Goal: Communication & Community: Answer question/provide support

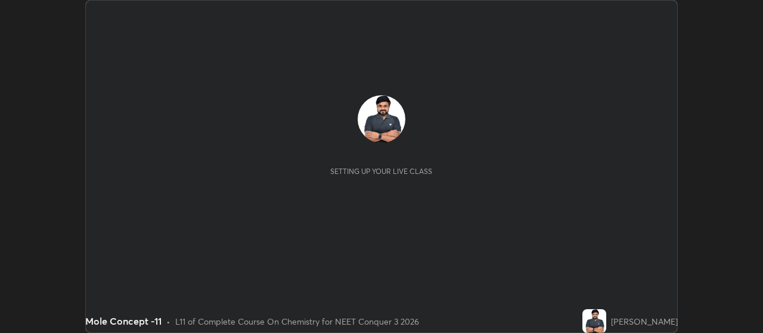
scroll to position [333, 762]
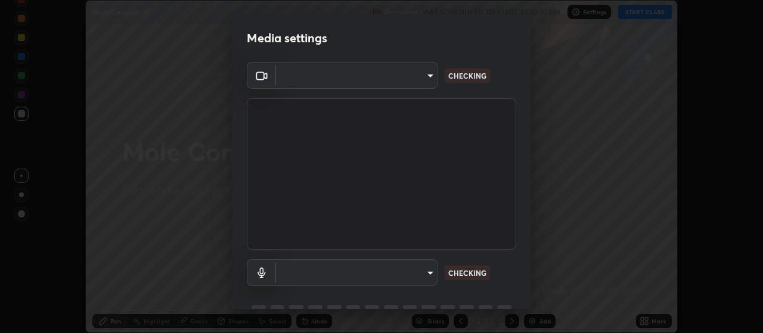
type input "cb5f757981b1586acb8e19eb1dea331b1f320d0a6ce771c897cc257aba28c101"
click at [420, 271] on body "Erase all Mole Concept -11 Recording WAS SCHEDULED TO START AT 10:10 AM Setting…" at bounding box center [381, 166] width 763 height 333
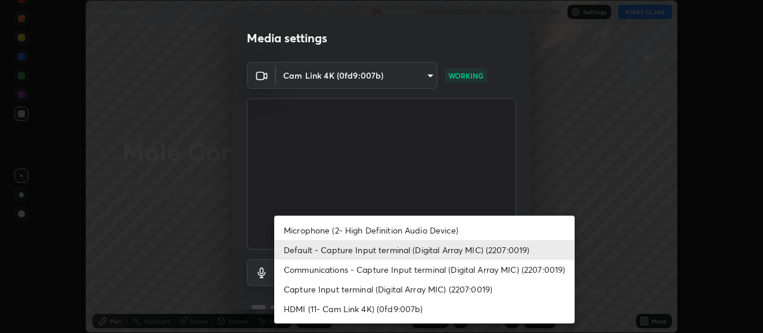
click at [438, 275] on li "Communications - Capture Input terminal (Digital Array MIC) (2207:0019)" at bounding box center [424, 270] width 300 height 20
type input "communications"
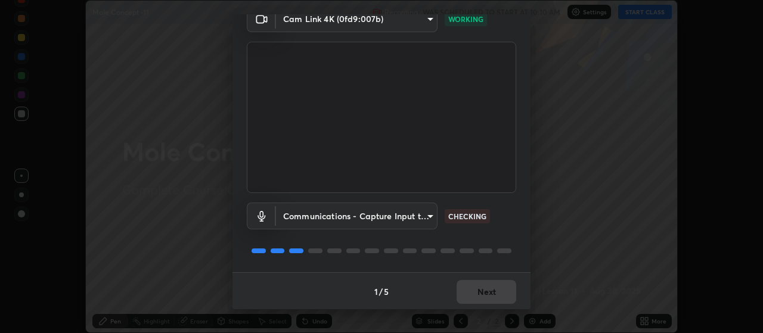
scroll to position [58, 0]
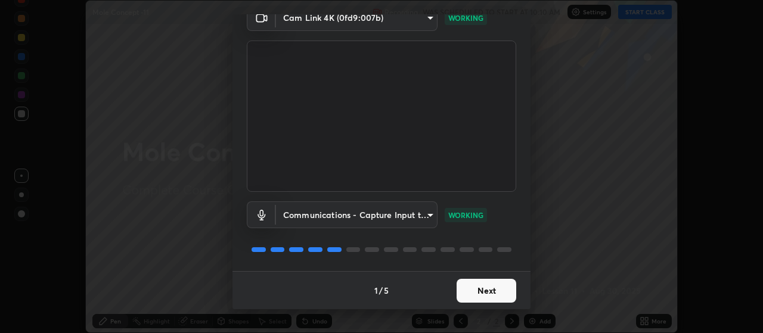
click at [490, 292] on button "Next" at bounding box center [487, 291] width 60 height 24
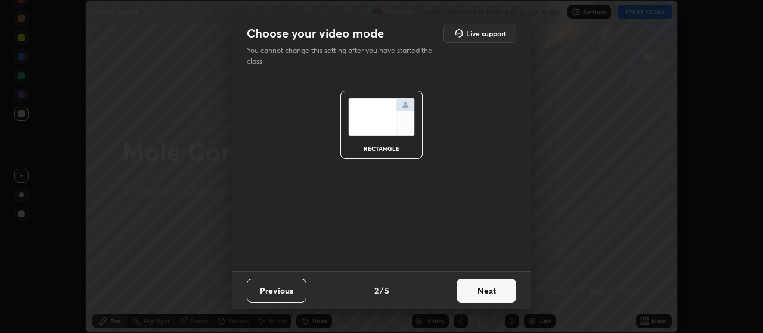
click at [491, 291] on button "Next" at bounding box center [487, 291] width 60 height 24
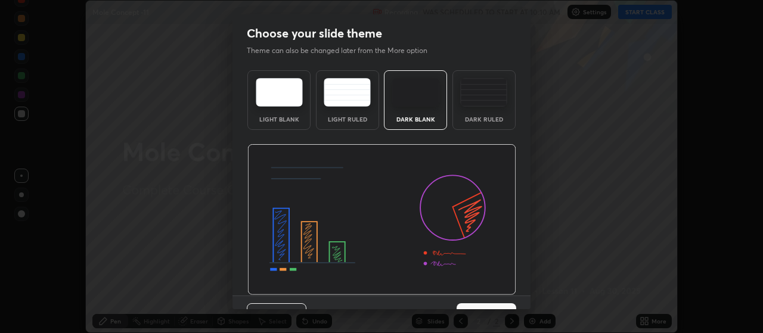
scroll to position [0, 0]
click at [498, 305] on button "Next" at bounding box center [487, 315] width 60 height 24
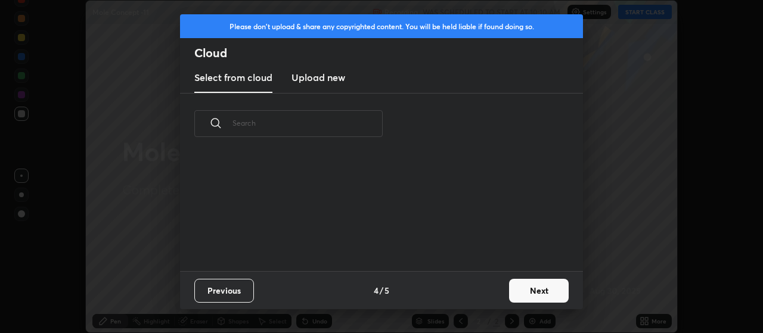
click at [522, 296] on button "Next" at bounding box center [539, 291] width 60 height 24
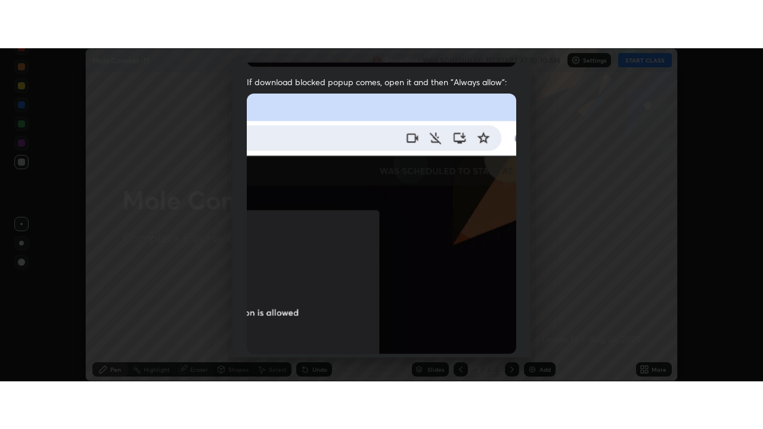
scroll to position [301, 0]
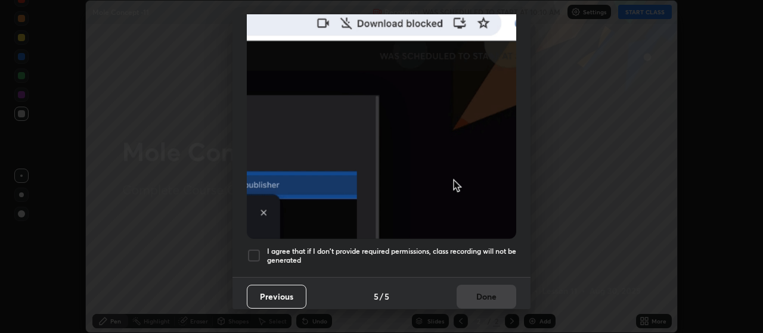
click at [254, 249] on div at bounding box center [254, 256] width 14 height 14
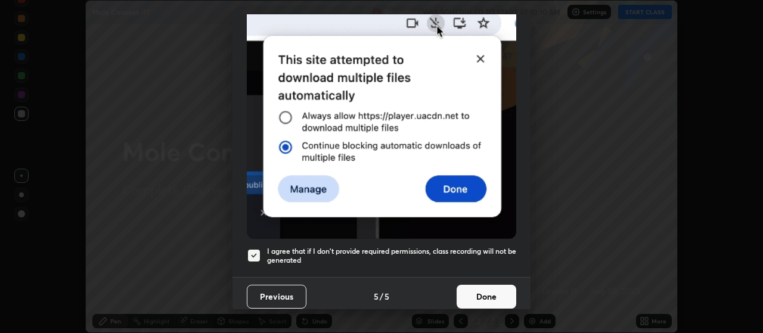
click at [480, 291] on button "Done" at bounding box center [487, 297] width 60 height 24
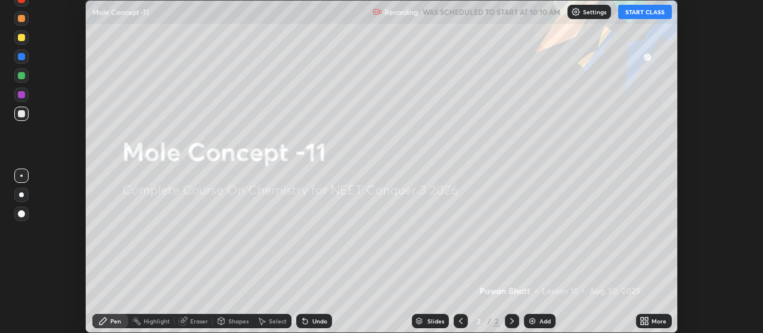
click at [647, 11] on button "START CLASS" at bounding box center [645, 12] width 54 height 14
click at [646, 15] on button "START CLASS" at bounding box center [645, 12] width 54 height 14
click at [655, 319] on div "More" at bounding box center [659, 321] width 15 height 6
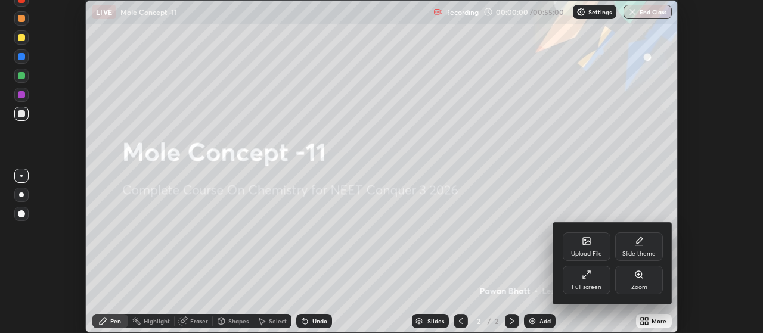
click at [585, 281] on div "Full screen" at bounding box center [587, 280] width 48 height 29
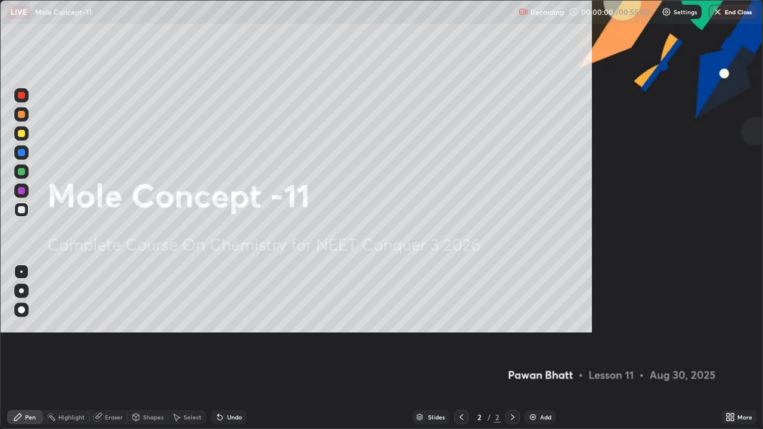
scroll to position [429, 763]
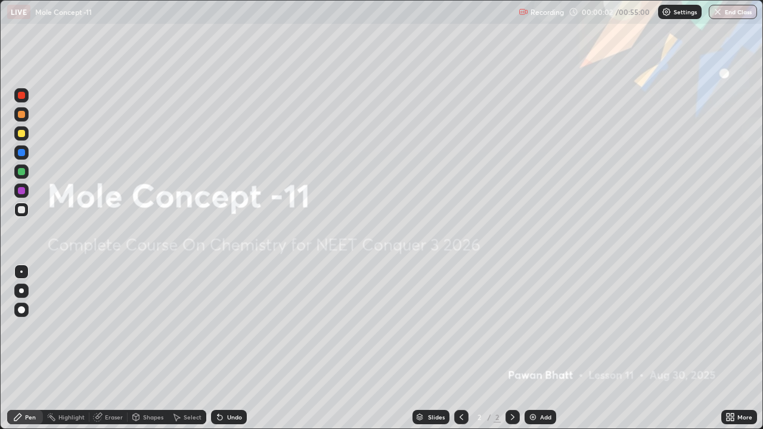
click at [541, 333] on div "Add" at bounding box center [545, 417] width 11 height 6
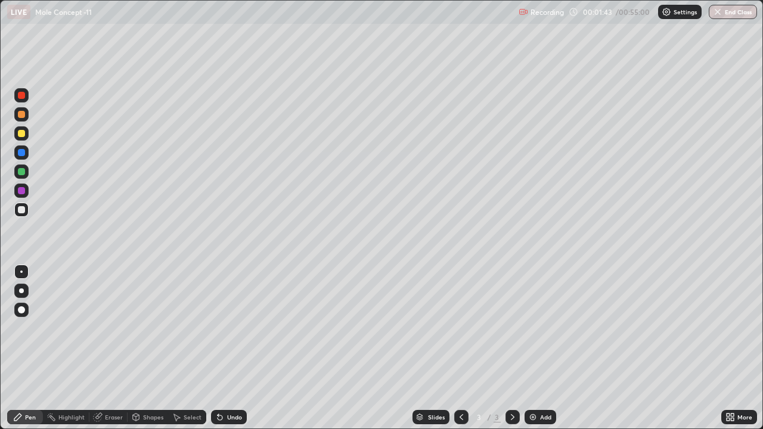
click at [20, 291] on div at bounding box center [21, 291] width 5 height 5
click at [24, 128] on div at bounding box center [21, 133] width 14 height 14
click at [235, 333] on div "Undo" at bounding box center [234, 417] width 15 height 6
click at [234, 333] on div "Undo" at bounding box center [234, 417] width 15 height 6
click at [540, 333] on div "Add" at bounding box center [545, 417] width 11 height 6
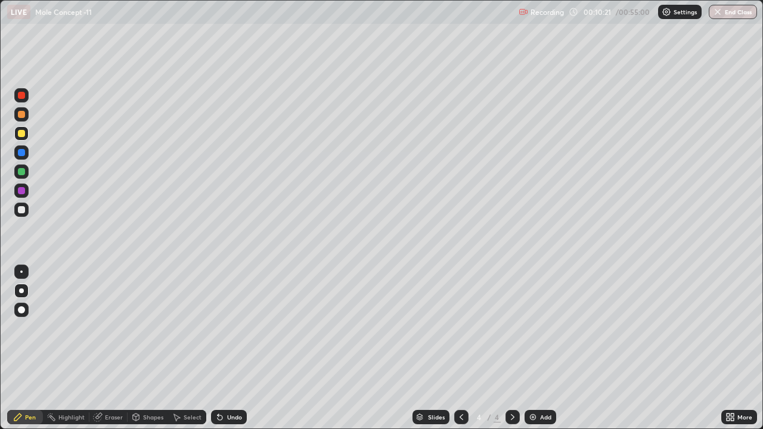
click at [119, 333] on div "Eraser" at bounding box center [114, 417] width 18 height 6
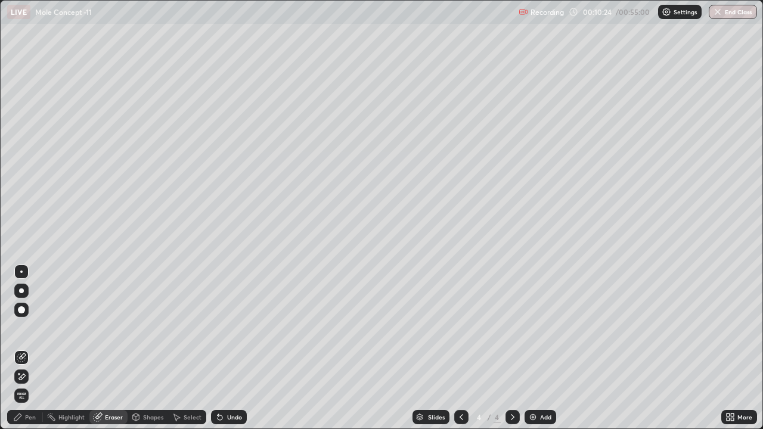
click at [27, 333] on div "Pen" at bounding box center [30, 417] width 11 height 6
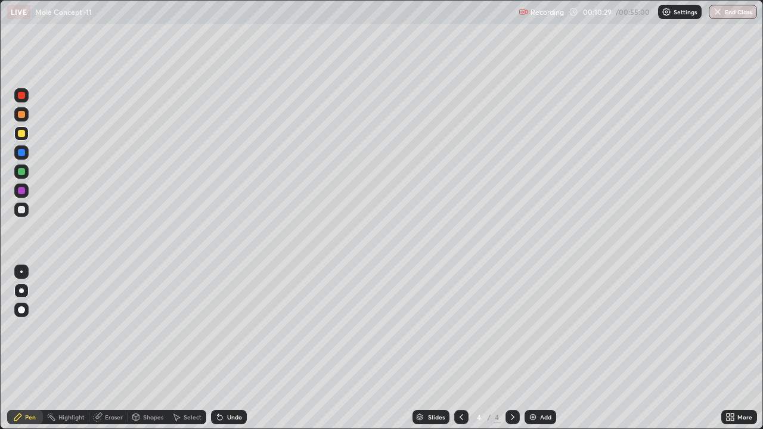
click at [101, 333] on icon at bounding box center [98, 416] width 7 height 6
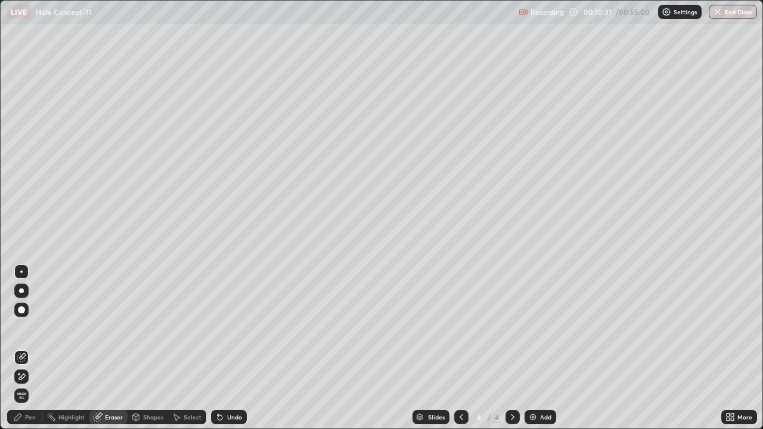
click at [33, 333] on div "Pen" at bounding box center [30, 417] width 11 height 6
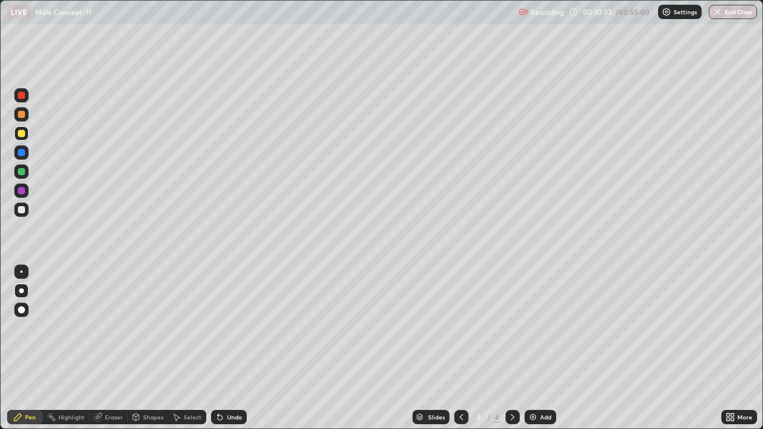
click at [111, 333] on div "Eraser" at bounding box center [114, 417] width 18 height 6
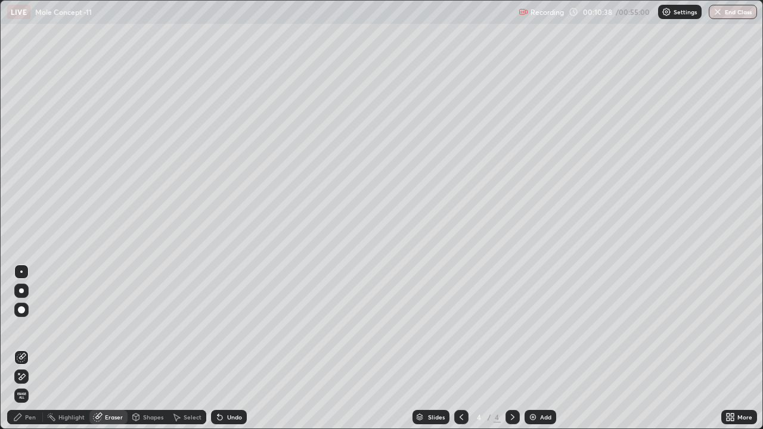
click at [29, 333] on div "Pen" at bounding box center [25, 417] width 36 height 14
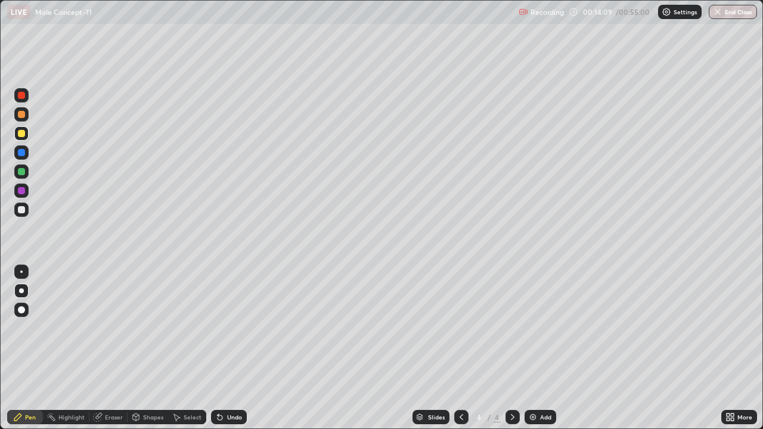
click at [540, 333] on div "Add" at bounding box center [545, 417] width 11 height 6
click at [542, 333] on div "Add" at bounding box center [545, 417] width 11 height 6
click at [541, 333] on div "Add" at bounding box center [545, 417] width 11 height 6
click at [538, 333] on div "Add" at bounding box center [541, 417] width 32 height 14
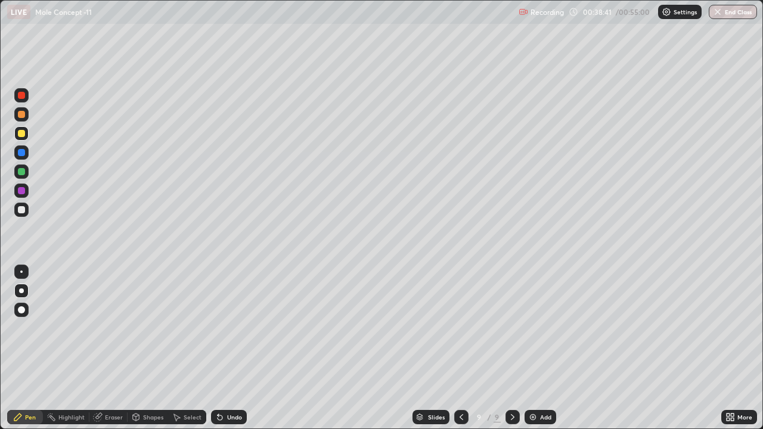
click at [233, 333] on div "Undo" at bounding box center [229, 417] width 36 height 14
click at [234, 333] on div "Undo" at bounding box center [229, 417] width 36 height 14
click at [543, 333] on div "Add" at bounding box center [545, 417] width 11 height 6
click at [537, 333] on div "Add" at bounding box center [541, 417] width 32 height 14
click at [721, 11] on img "button" at bounding box center [719, 12] width 10 height 10
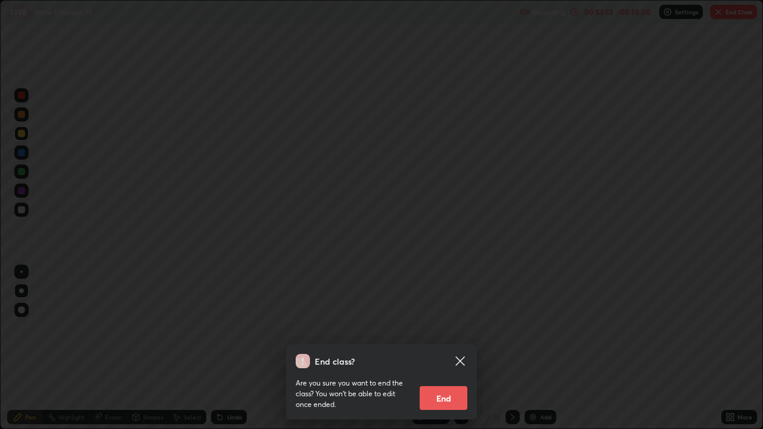
click at [442, 333] on button "End" at bounding box center [444, 398] width 48 height 24
